Goal: Task Accomplishment & Management: Complete application form

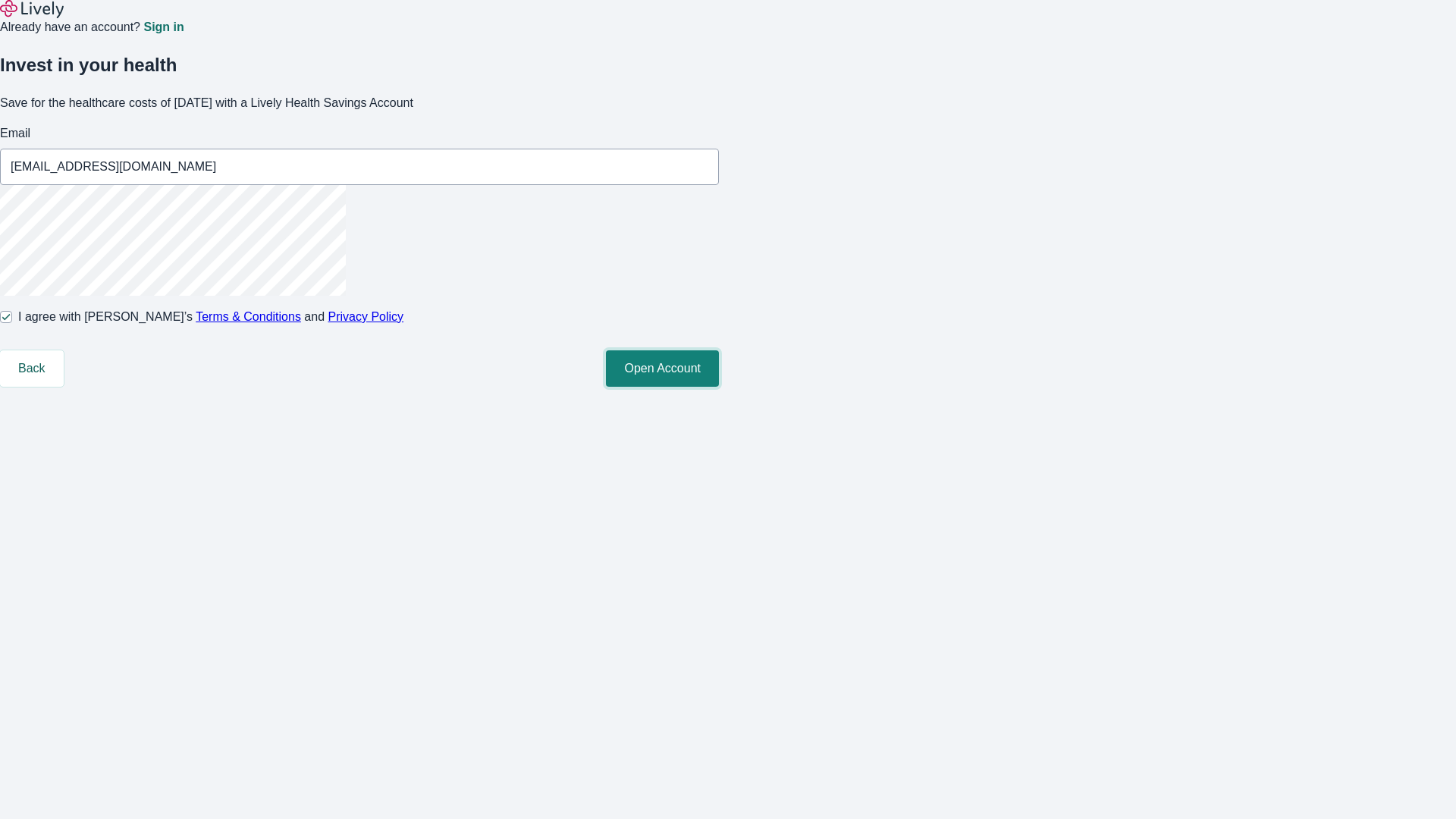
click at [719, 387] on button "Open Account" at bounding box center [663, 369] width 113 height 36
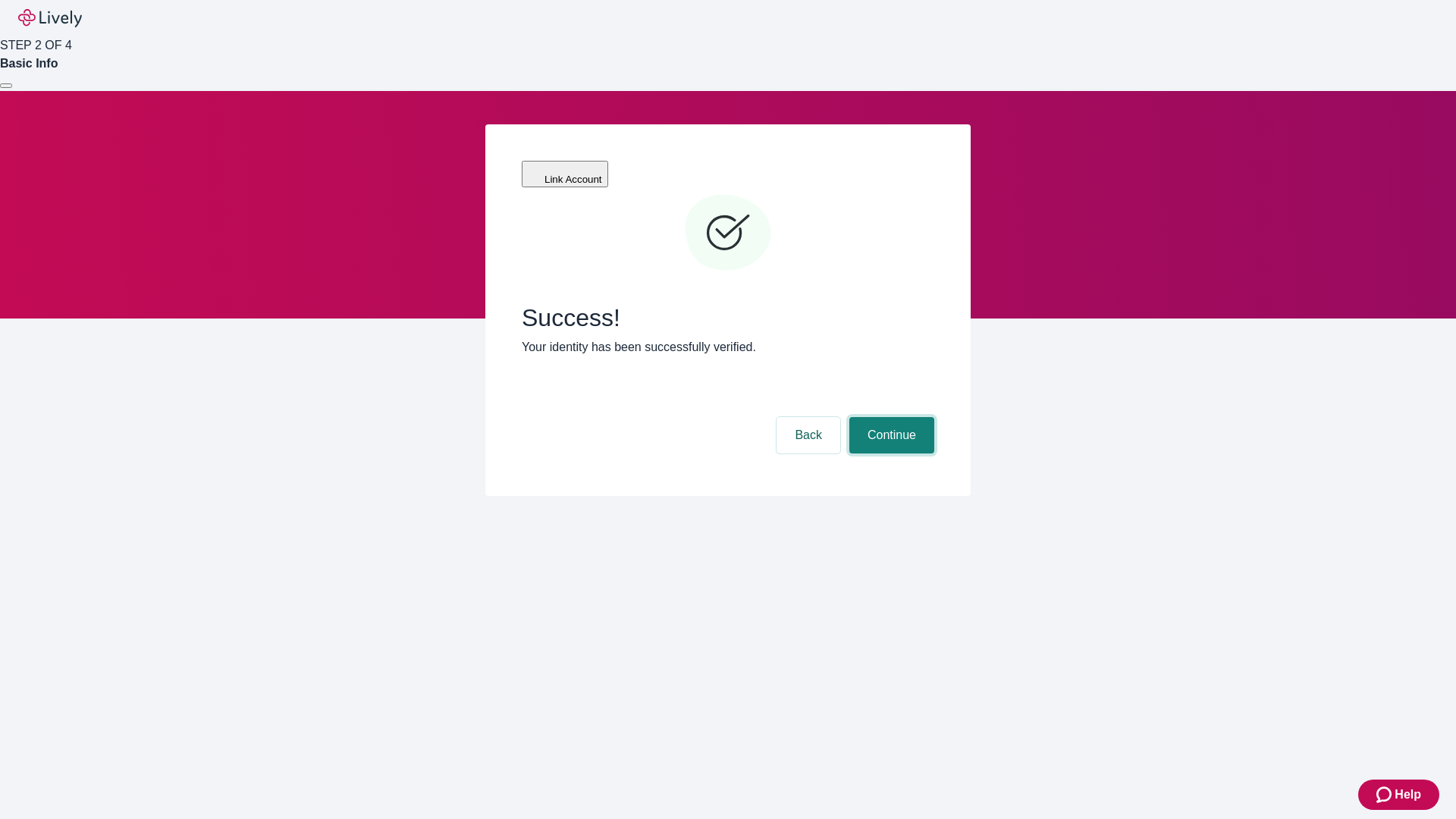
click at [889, 417] on button "Continue" at bounding box center [891, 435] width 85 height 36
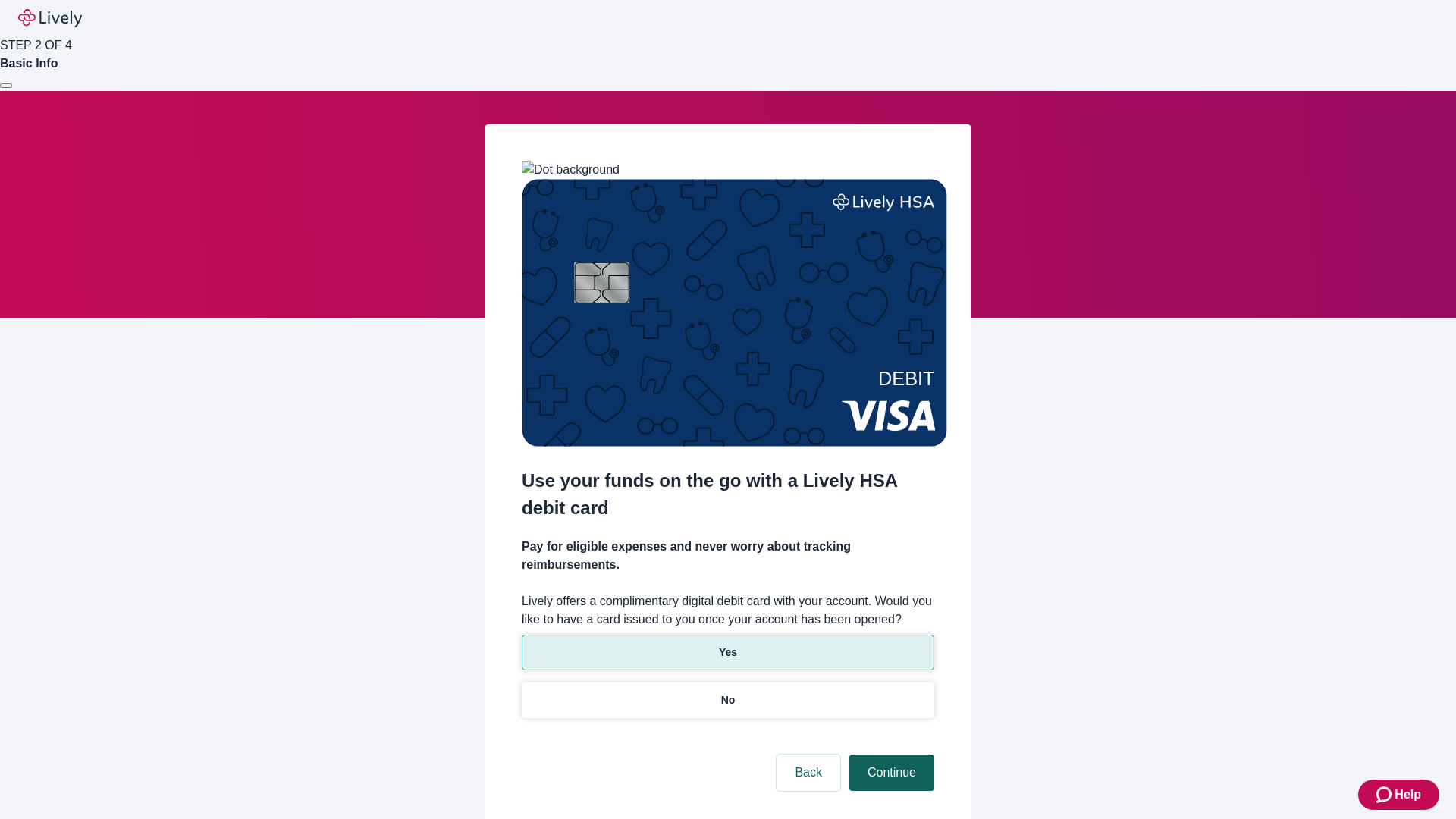
click at [727, 692] on p "No" at bounding box center [728, 700] width 14 height 16
click at [889, 755] on button "Continue" at bounding box center [891, 773] width 85 height 36
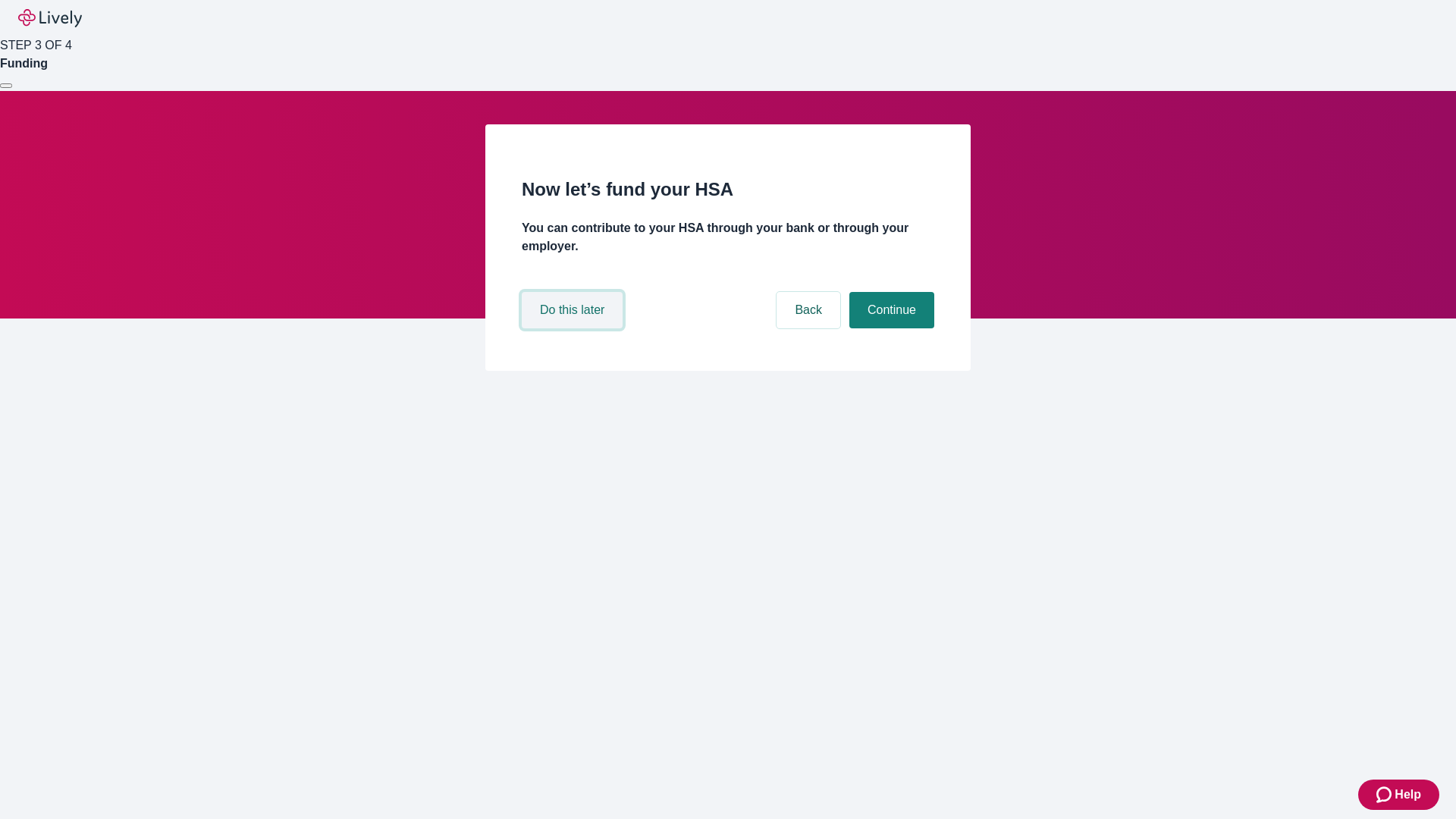
click at [574, 328] on button "Do this later" at bounding box center [571, 310] width 101 height 36
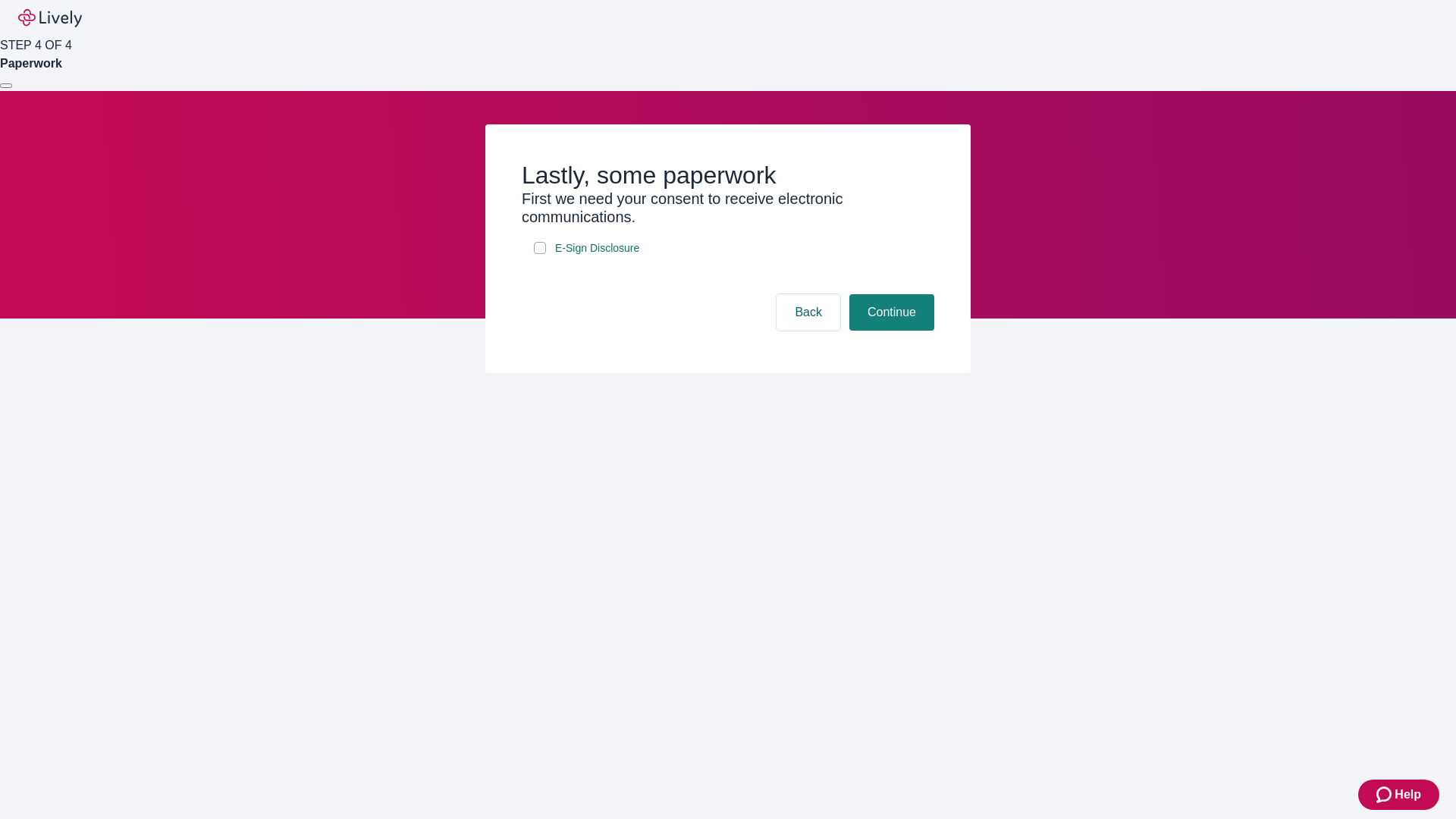
click at [540, 254] on input "E-Sign Disclosure" at bounding box center [540, 248] width 12 height 12
checkbox input "true"
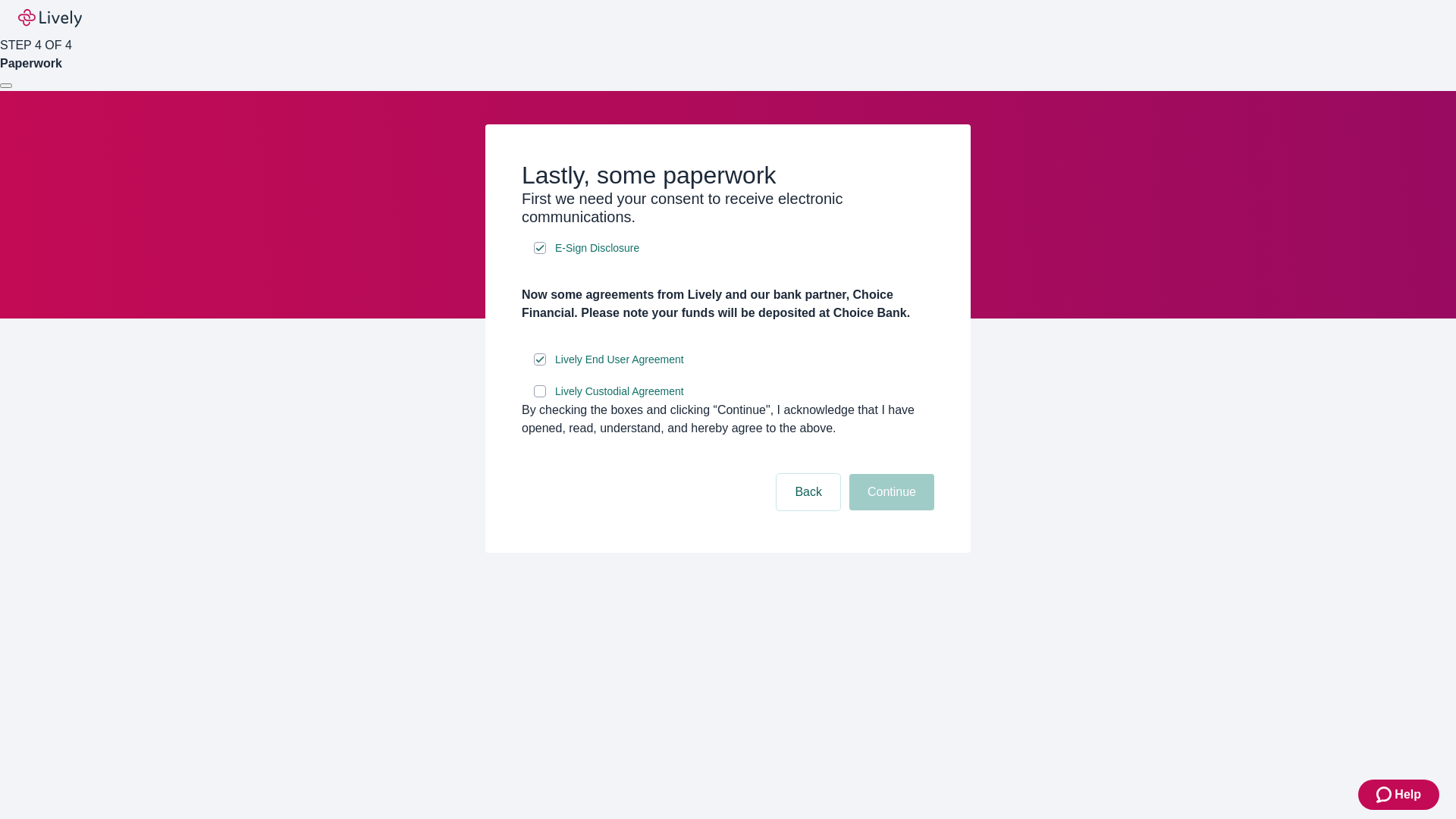
click at [540, 397] on input "Lively Custodial Agreement" at bounding box center [540, 391] width 12 height 12
checkbox input "true"
click at [889, 510] on button "Continue" at bounding box center [891, 493] width 85 height 36
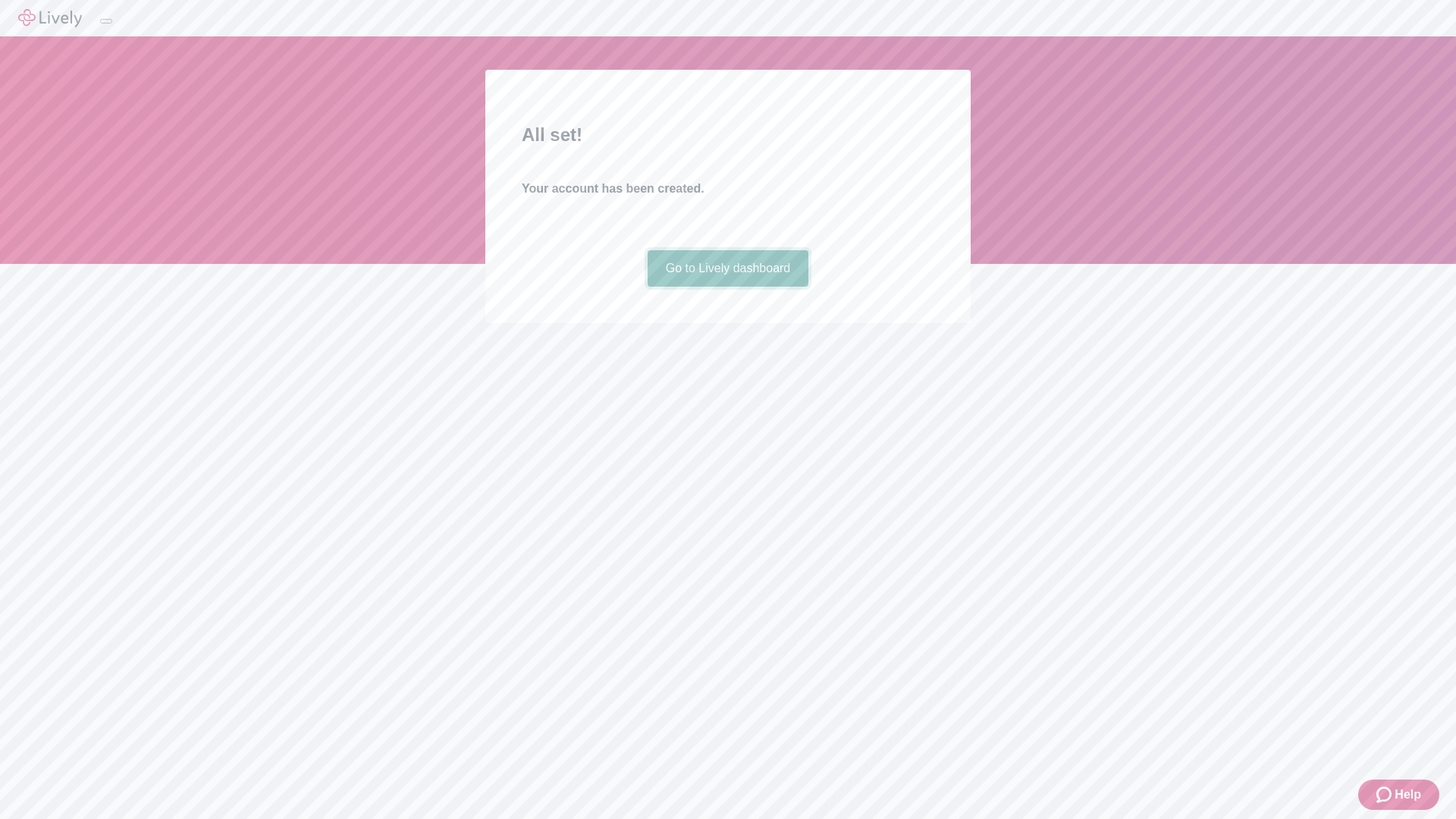
click at [727, 286] on link "Go to Lively dashboard" at bounding box center [728, 269] width 161 height 36
